Goal: Task Accomplishment & Management: Manage account settings

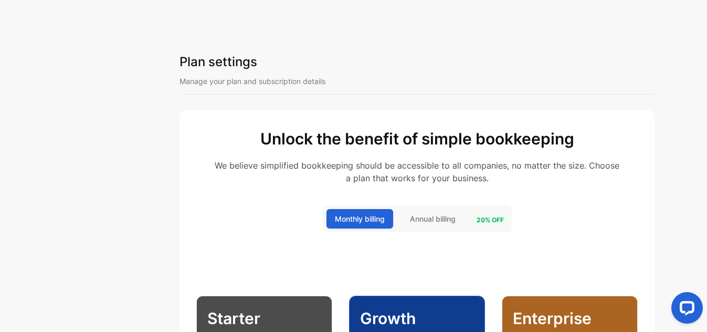
click at [687, 258] on div "Plan settings Manage your plan and subscription details Unlock the benefit of s…" at bounding box center [441, 166] width 532 height 332
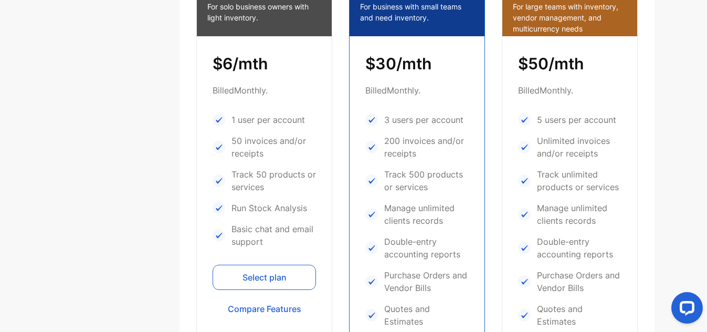
scroll to position [336, 0]
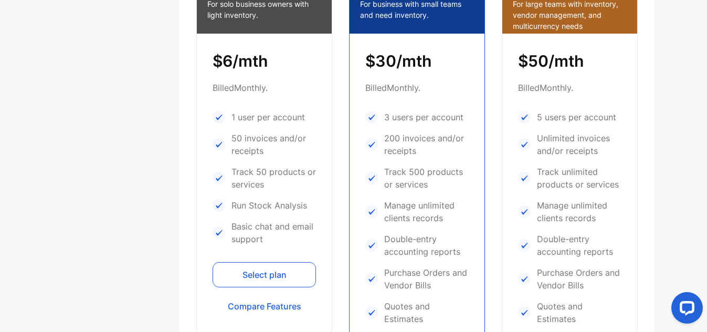
drag, startPoint x: 676, startPoint y: 258, endPoint x: 113, endPoint y: 106, distance: 583.2
click at [113, 106] on div "Plan settings Manage your plan and subscription details Unlock the benefit of s…" at bounding box center [353, 176] width 707 height 353
